Goal: Information Seeking & Learning: Learn about a topic

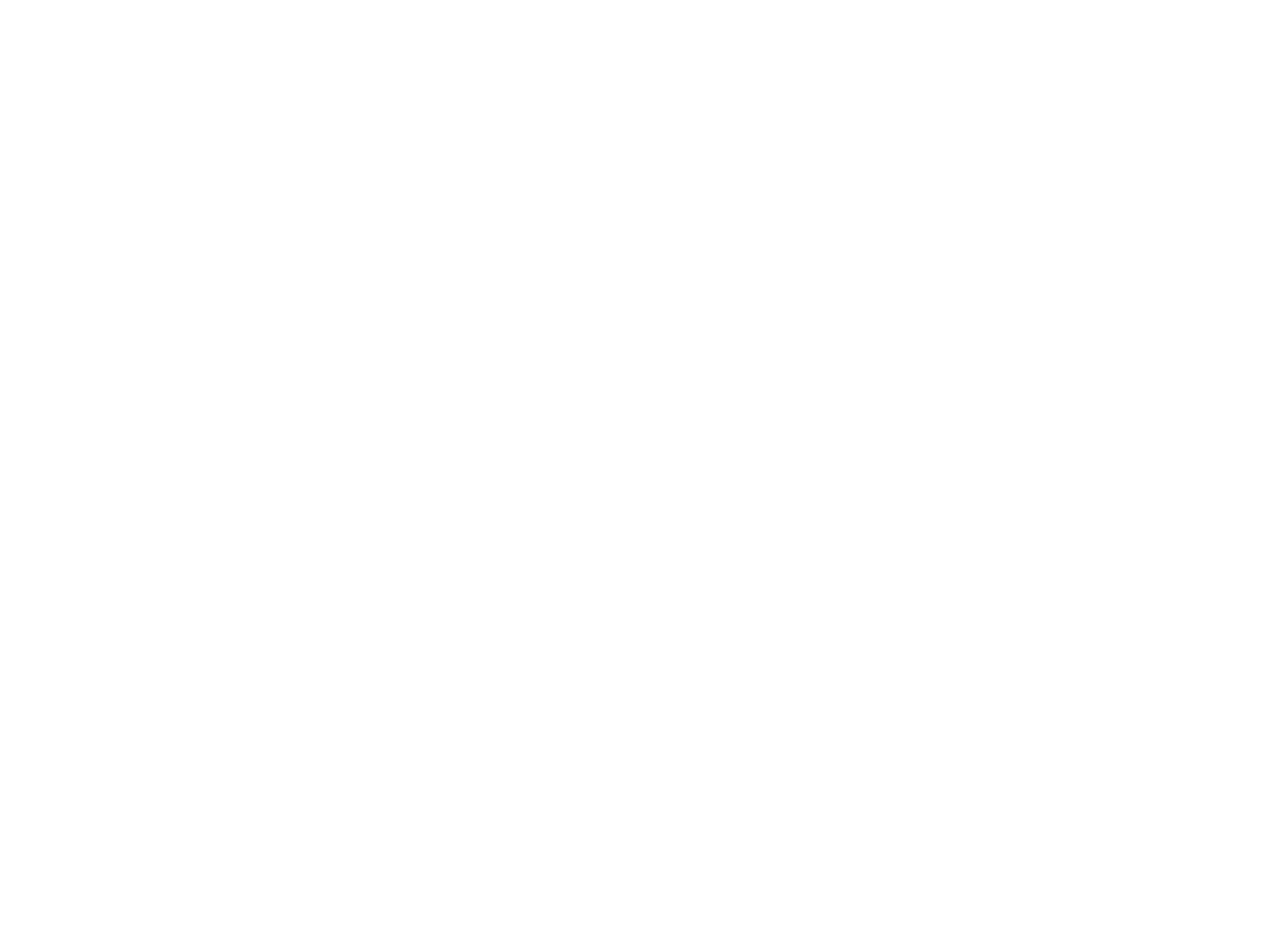
drag, startPoint x: 0, startPoint y: 0, endPoint x: 370, endPoint y: 161, distance: 403.5
click at [369, 163] on div at bounding box center [644, 476] width 1288 height 952
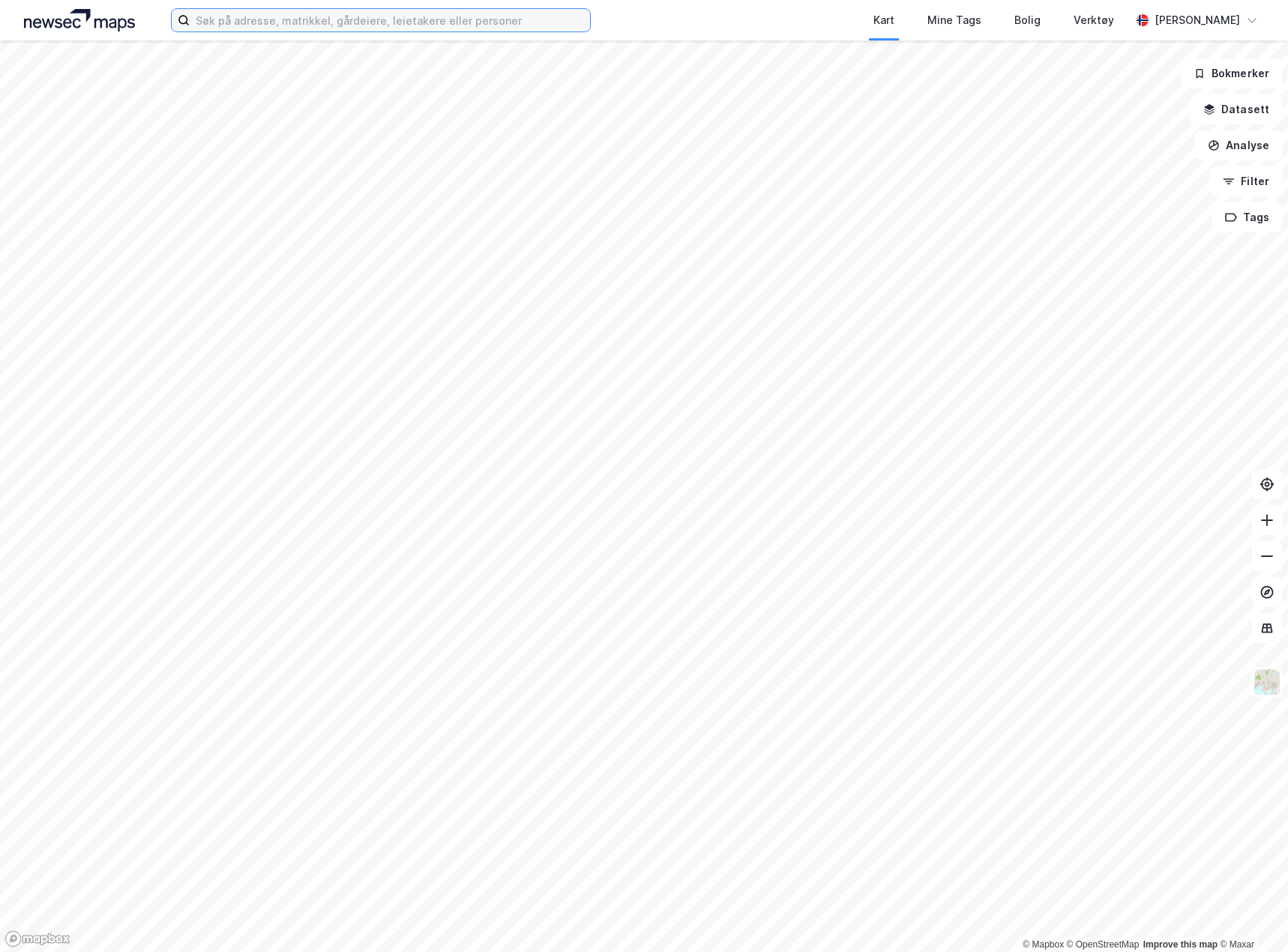
click at [293, 22] on input at bounding box center [389, 20] width 400 height 22
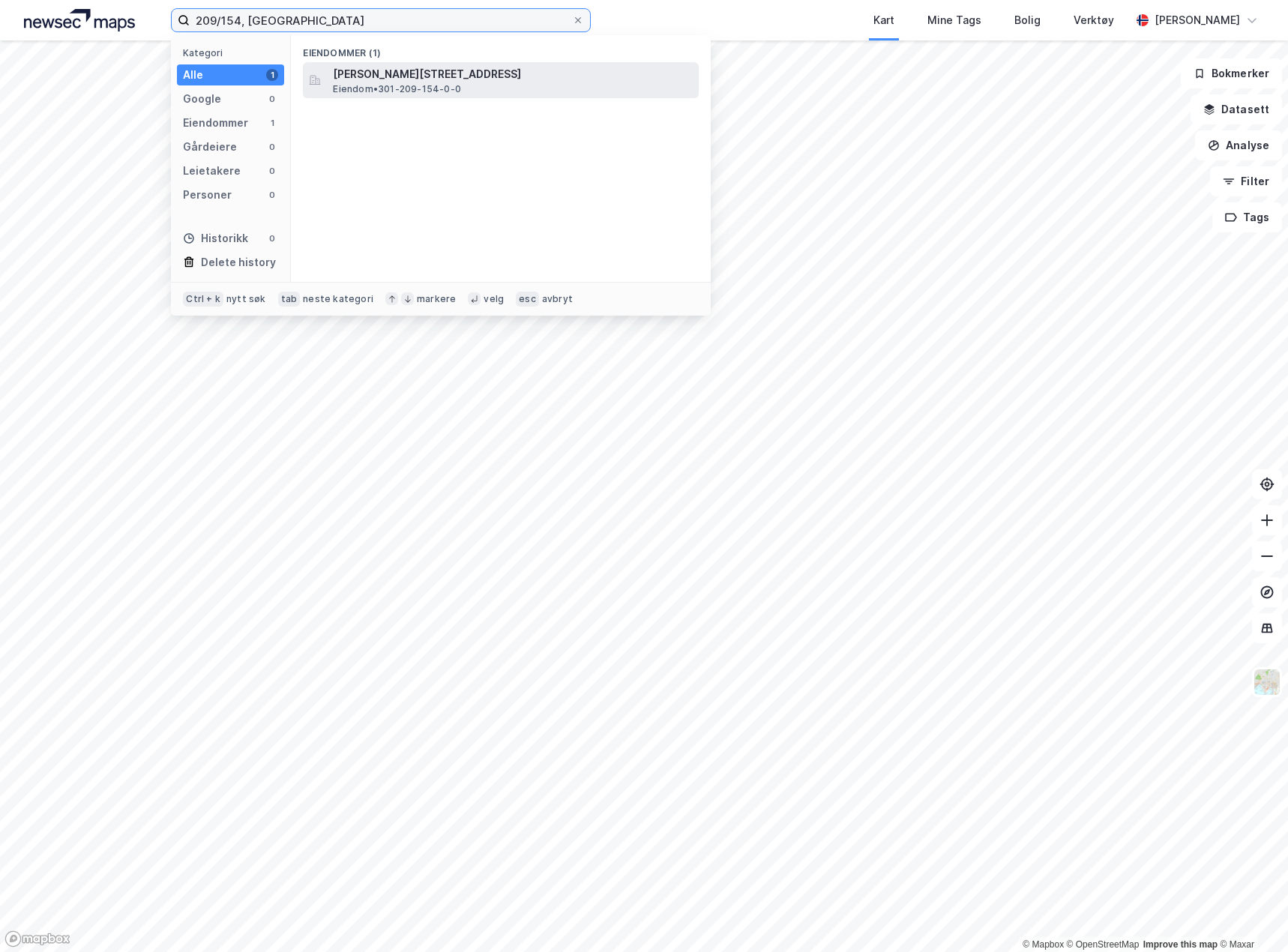
type input "209/154, [GEOGRAPHIC_DATA]"
click at [448, 86] on span "Eiendom • 301-209-154-0-0" at bounding box center [396, 89] width 128 height 12
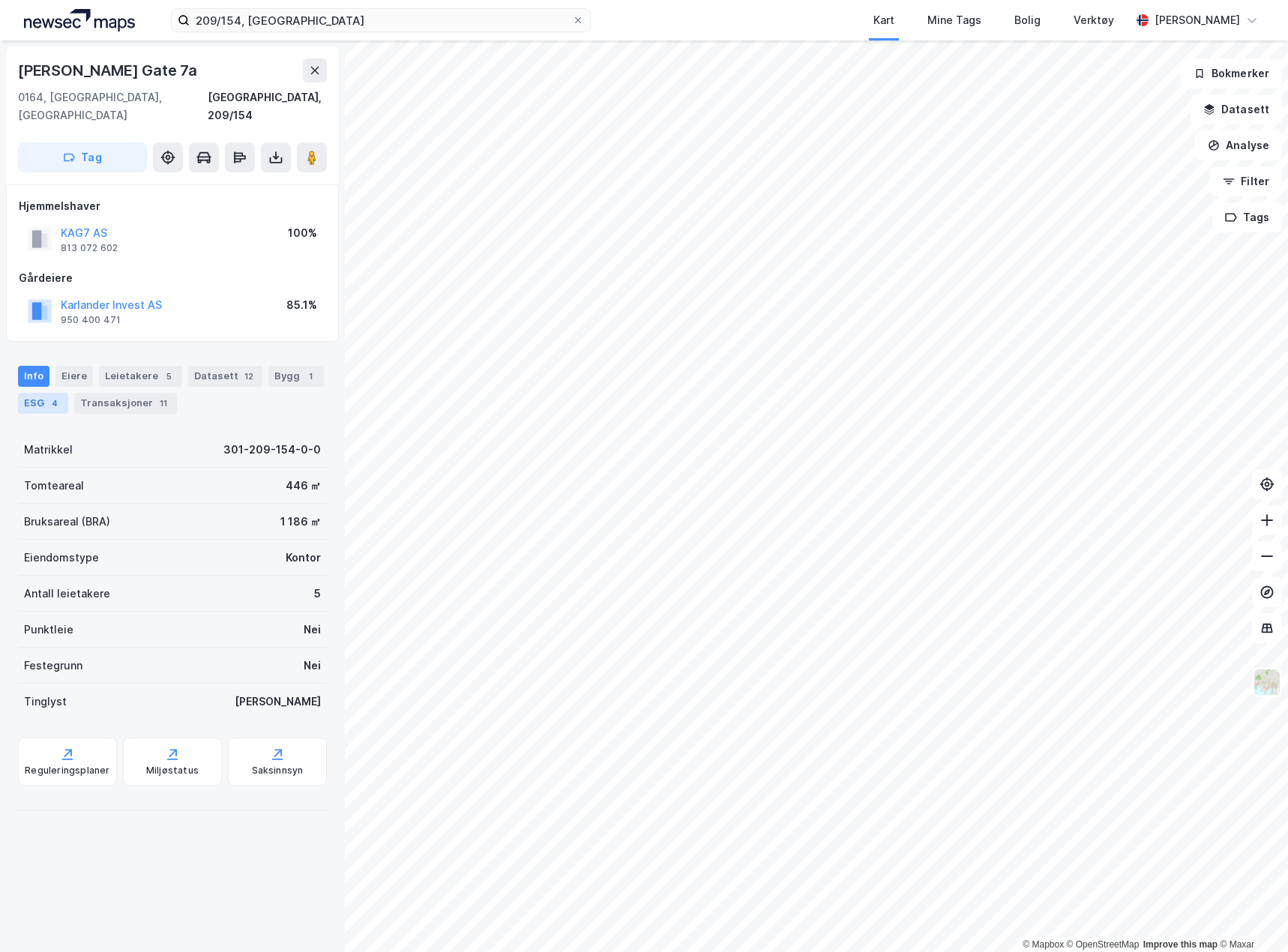
click at [41, 393] on div "ESG 4" at bounding box center [42, 404] width 50 height 21
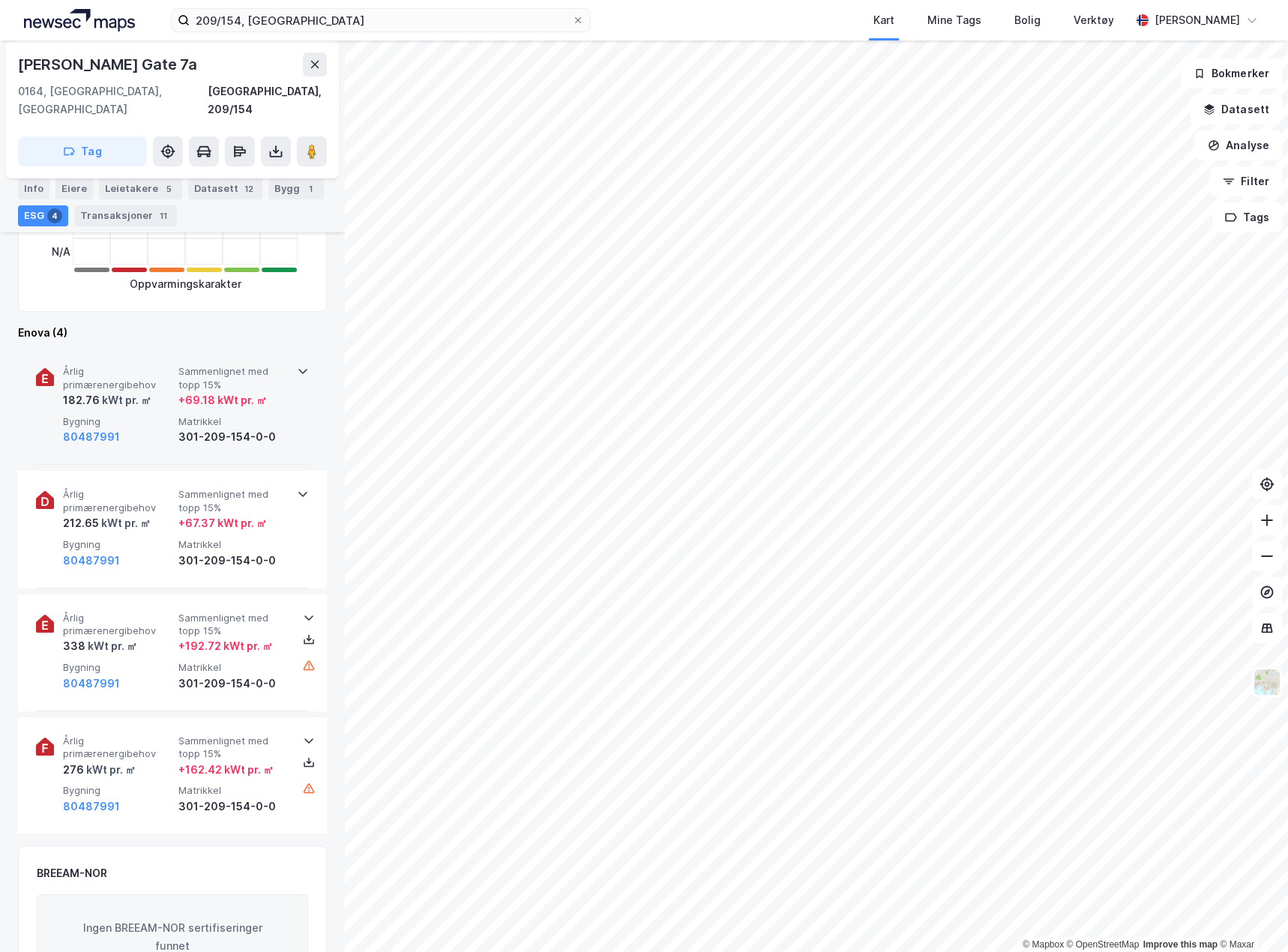
scroll to position [450, 0]
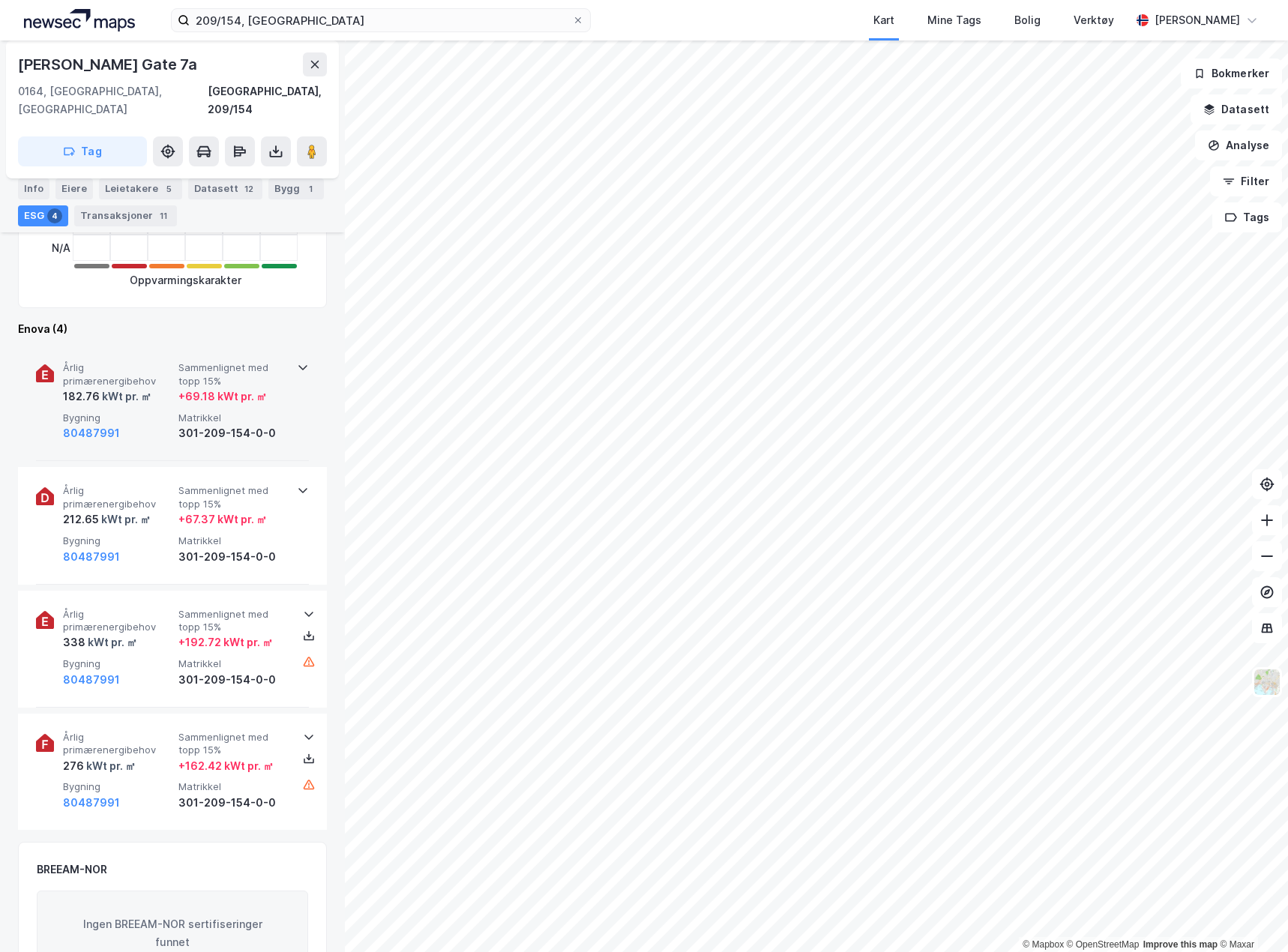
click at [287, 425] on div "Årlig primærenergibehov 182.76 kWt pr. ㎡ Sammenlignet med topp 15% + 69.18 kWt …" at bounding box center [173, 403] width 273 height 117
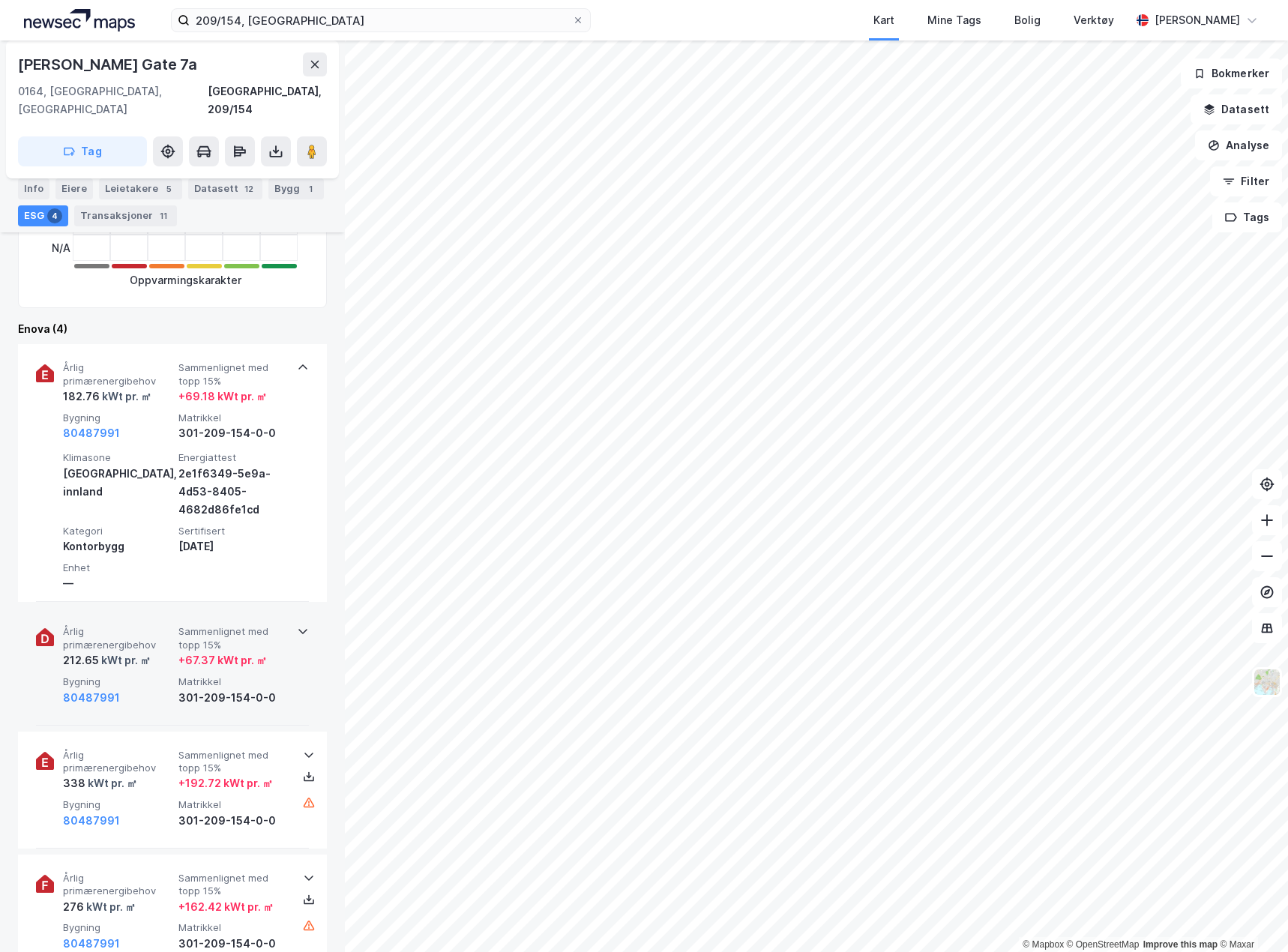
click at [299, 669] on div "Årlig primærenergibehov 212.65 kWt pr. ㎡ Sammenlignet med topp 15% + 67.37 kWt …" at bounding box center [173, 666] width 273 height 117
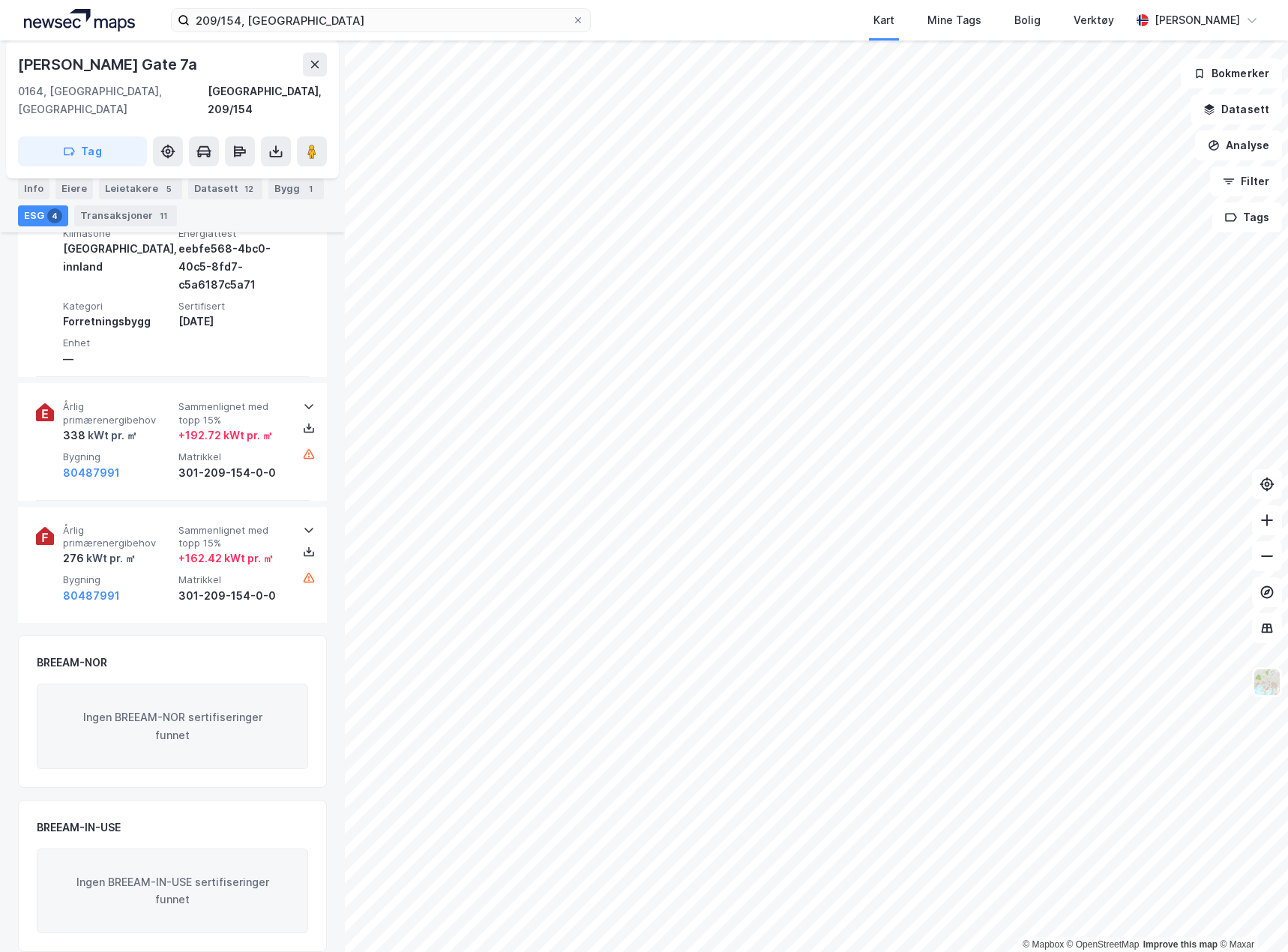
scroll to position [0, 0]
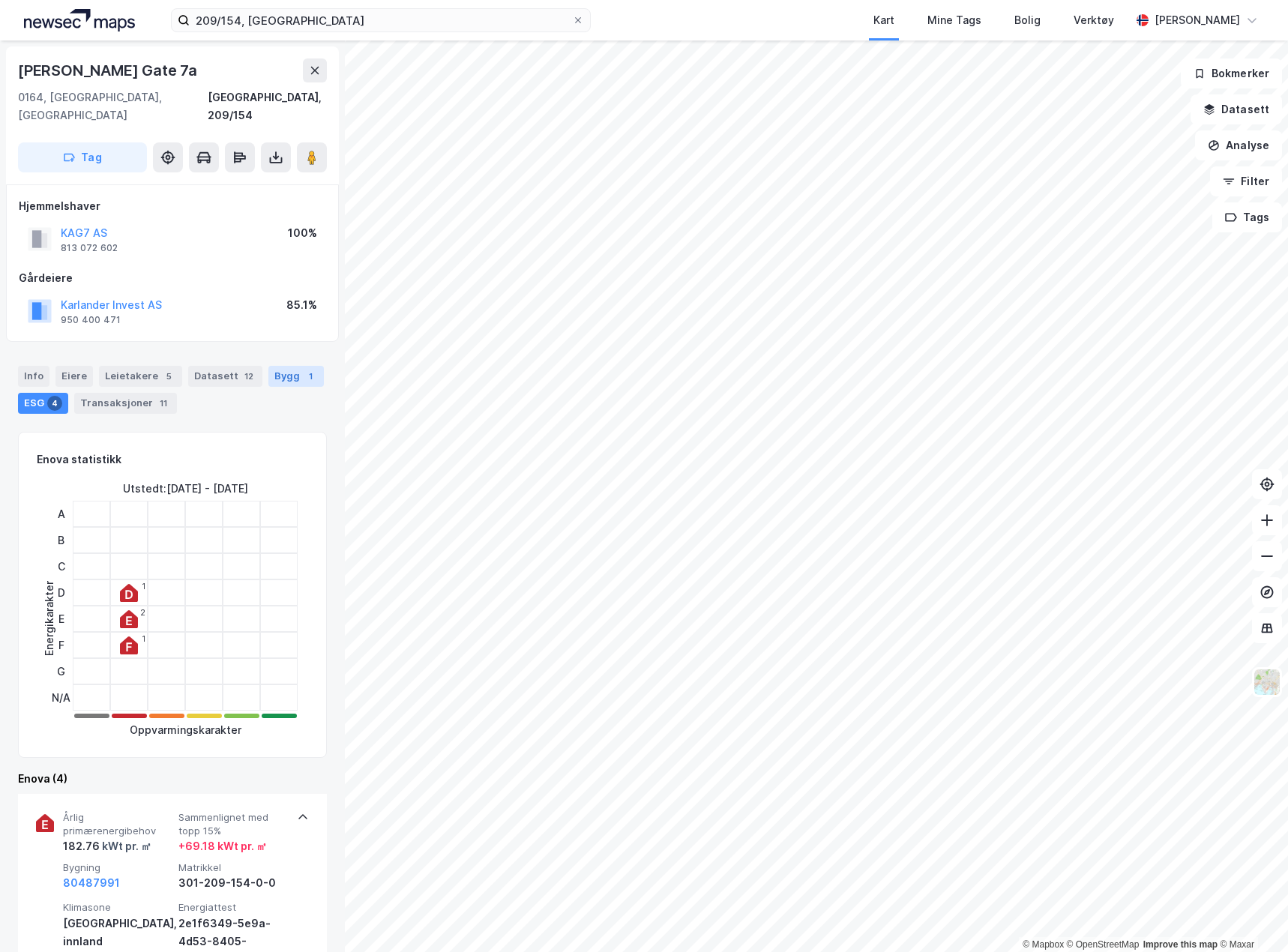
click at [283, 366] on div "Bygg 1" at bounding box center [296, 377] width 56 height 21
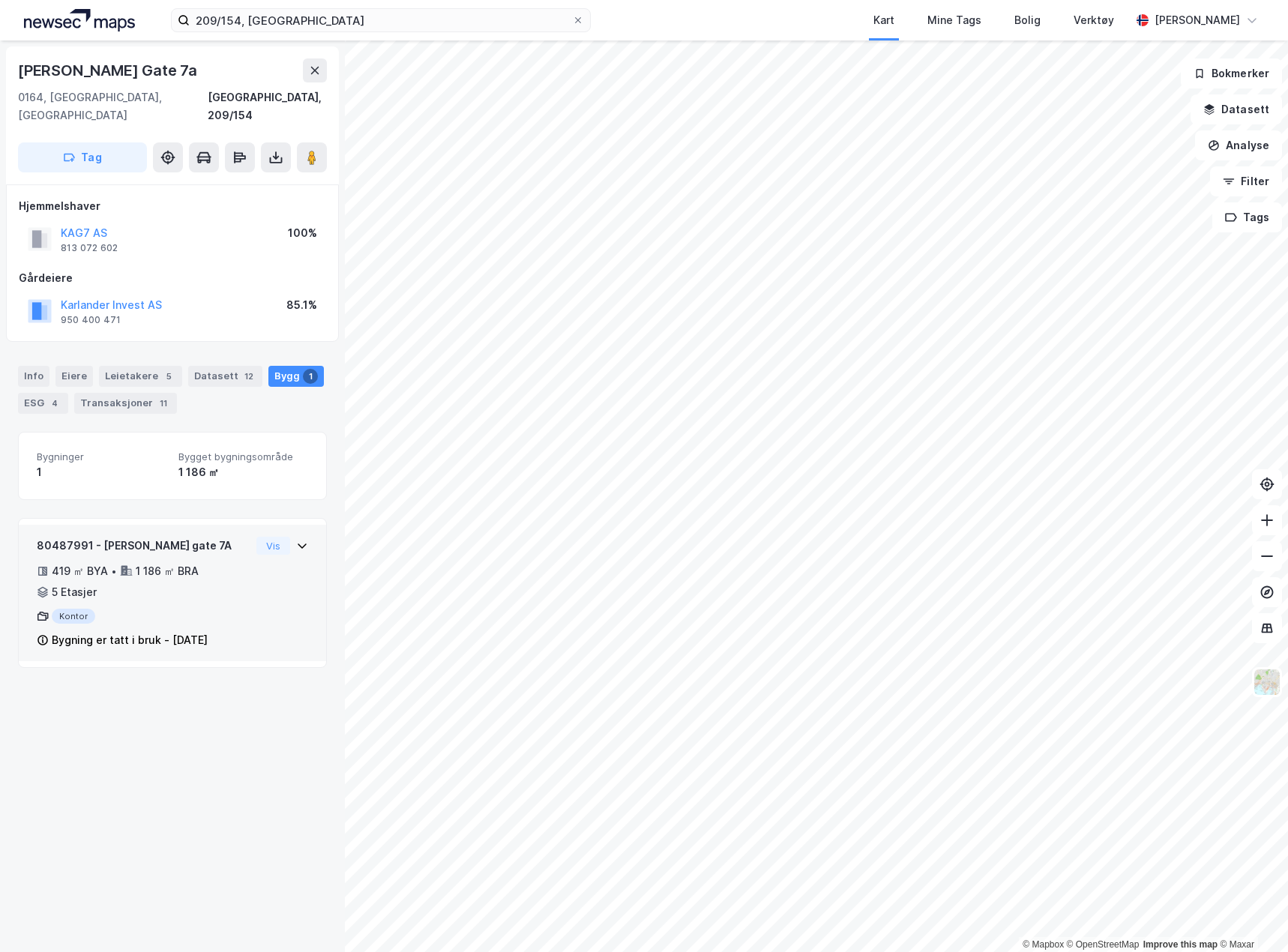
click at [268, 575] on div "80487991 - [PERSON_NAME] gate 7A 419 ㎡ BYA • 1 186 ㎡ BRA • 5 Etasjer Kontor Byg…" at bounding box center [173, 599] width 271 height 125
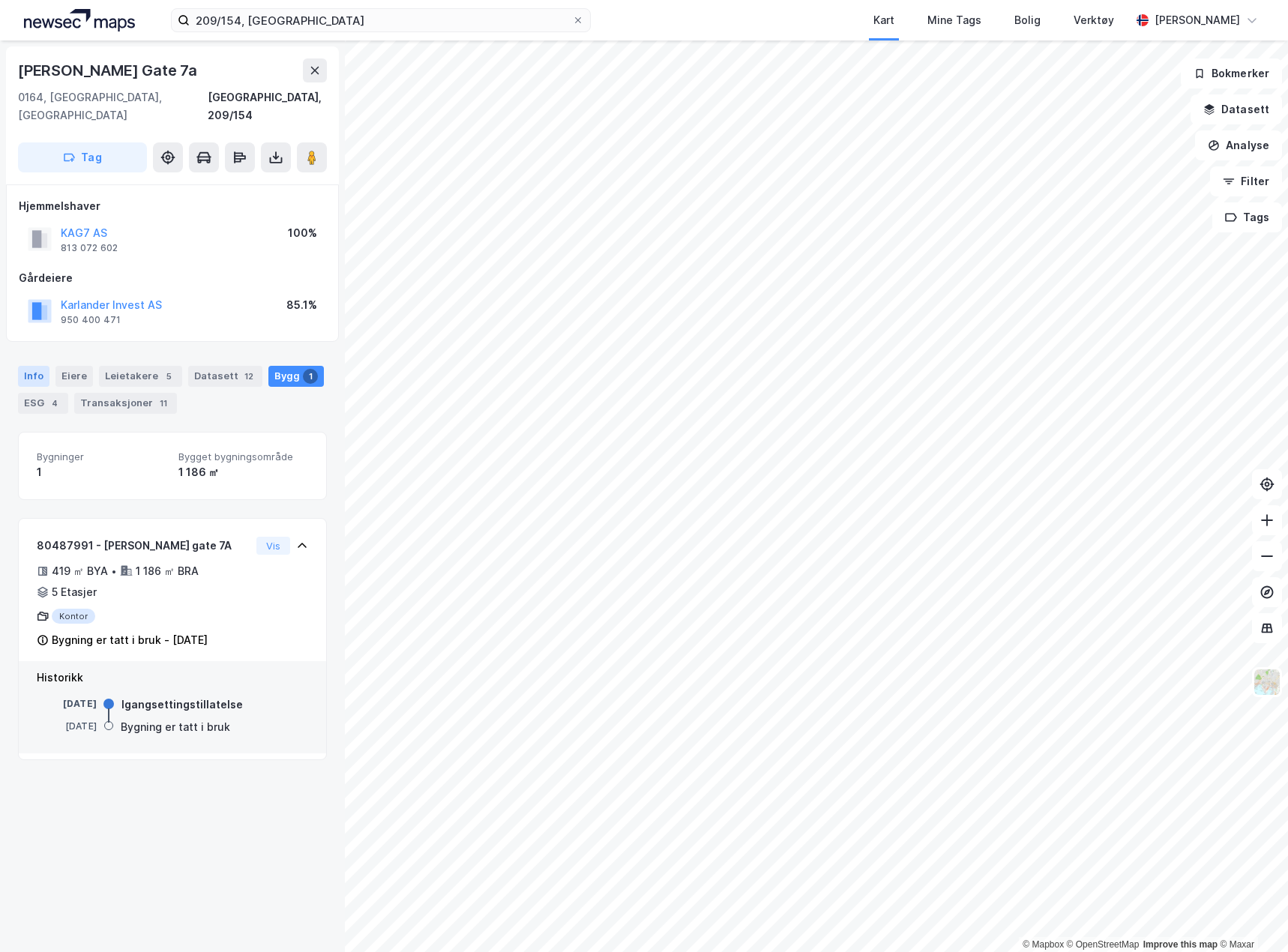
click at [40, 366] on div "Info" at bounding box center [33, 377] width 31 height 21
